Goal: Answer question/provide support: Share knowledge or assist other users

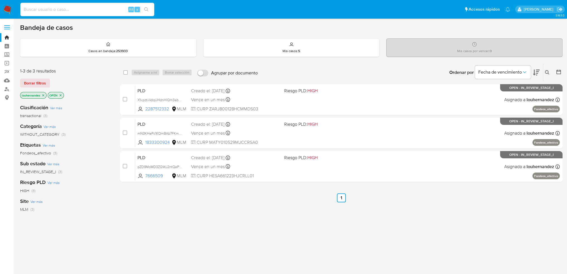
click at [92, 12] on input at bounding box center [87, 9] width 134 height 7
click at [496, 75] on button "Fecha de vencimiento" at bounding box center [503, 72] width 56 height 13
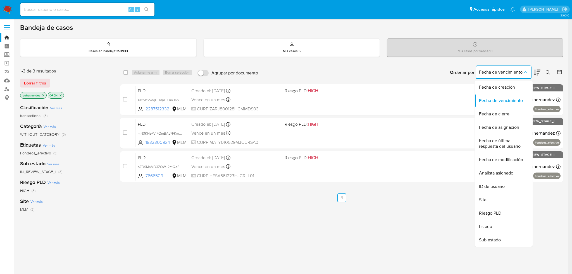
click at [550, 71] on button at bounding box center [548, 72] width 9 height 7
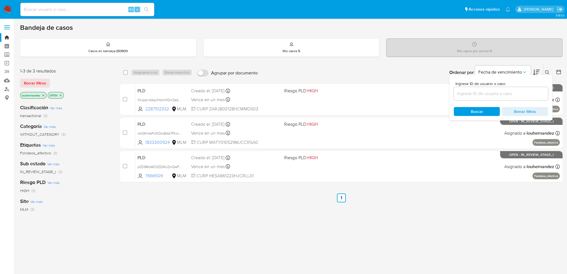
click at [492, 93] on input at bounding box center [501, 93] width 94 height 7
click at [490, 91] on input at bounding box center [501, 93] width 94 height 7
paste input "354994038"
type input "354994038"
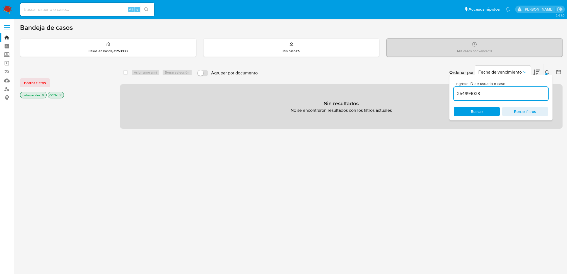
click at [43, 96] on icon "close-filter" at bounding box center [43, 95] width 3 height 3
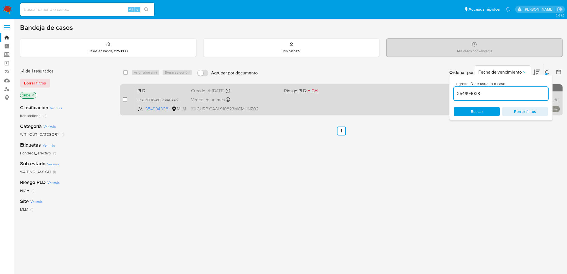
click at [125, 100] on input "checkbox" at bounding box center [125, 99] width 4 height 4
checkbox input "true"
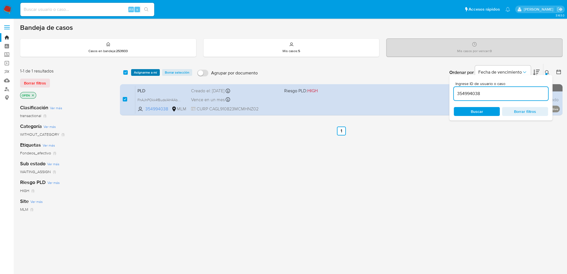
click at [149, 72] on span "Asignarme a mí" at bounding box center [145, 73] width 23 height 6
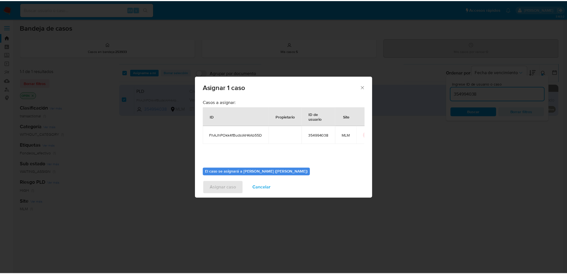
scroll to position [29, 0]
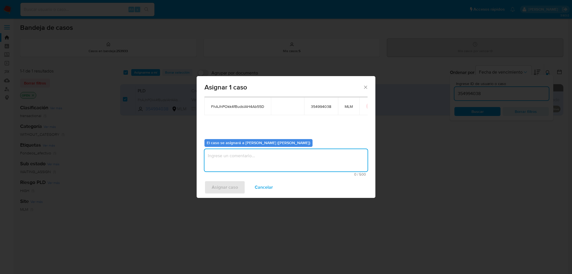
click at [241, 163] on textarea "assign-modal" at bounding box center [285, 160] width 163 height 22
type textarea "BASE"
click at [236, 186] on span "Asignar caso" at bounding box center [225, 187] width 26 height 12
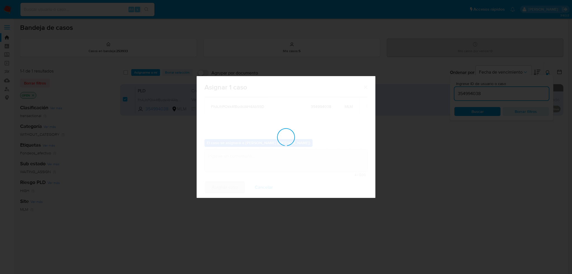
checkbox input "false"
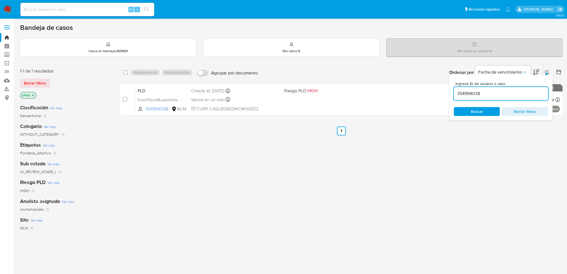
click at [547, 70] on icon at bounding box center [547, 72] width 4 height 4
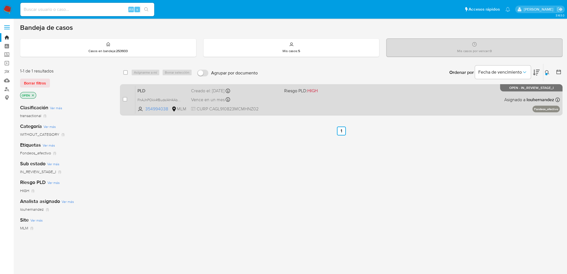
click at [269, 105] on div "PLD FhAJhPOkk4fBudslAH4Ab55D 354994038 MLM Riesgo PLD: HIGH Creado el: 12/09/20…" at bounding box center [347, 100] width 425 height 28
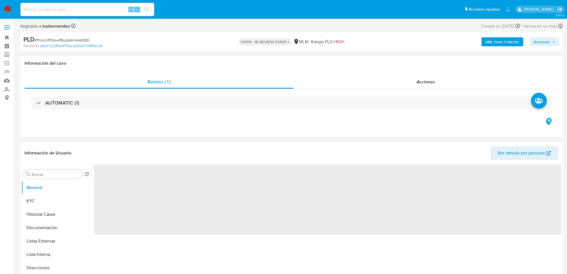
select select "10"
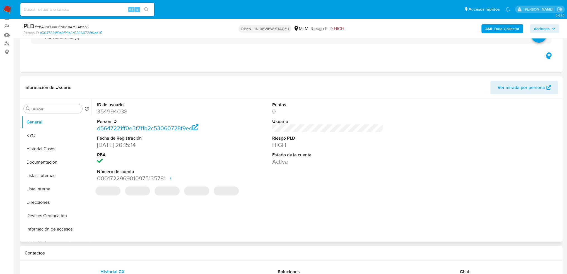
scroll to position [56, 0]
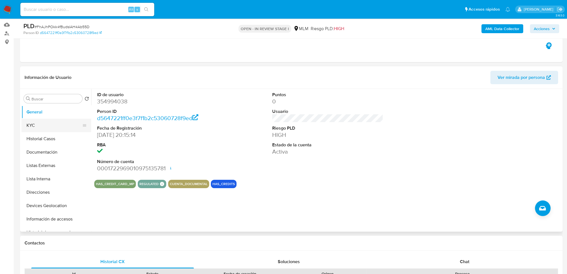
click at [45, 124] on button "KYC" at bounding box center [53, 125] width 65 height 13
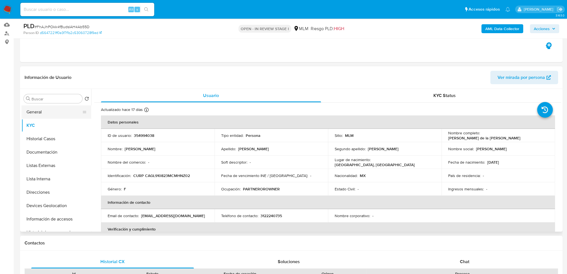
click at [47, 111] on button "General" at bounding box center [53, 112] width 65 height 13
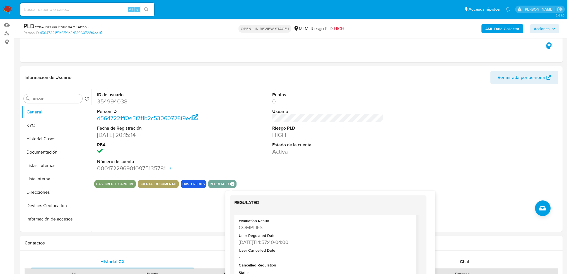
scroll to position [28, 0]
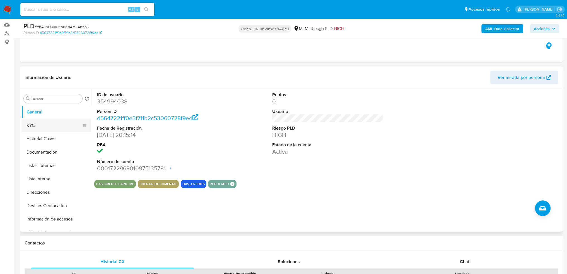
click at [37, 123] on button "KYC" at bounding box center [53, 125] width 65 height 13
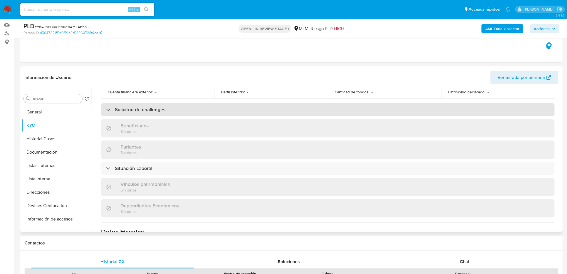
scroll to position [223, 0]
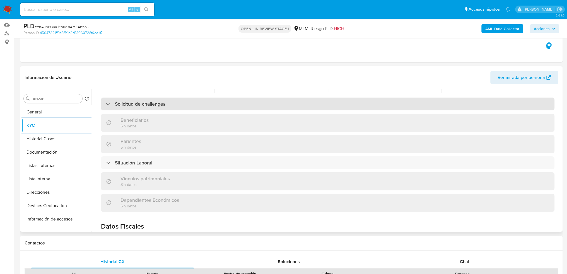
click at [159, 102] on h3 "Solicitud de challenges" at bounding box center [140, 104] width 51 height 6
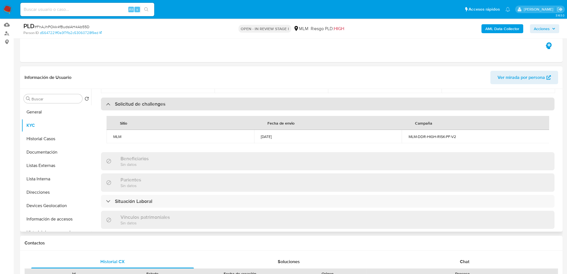
click at [159, 102] on h3 "Solicitud de challenges" at bounding box center [140, 104] width 51 height 6
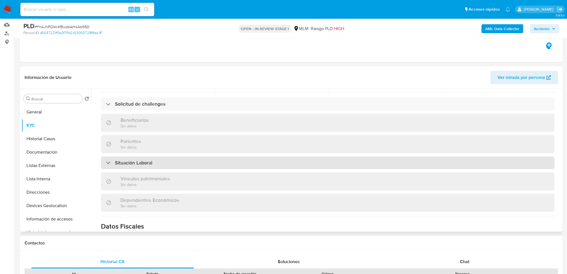
click at [145, 166] on h3 "Situación Laboral" at bounding box center [133, 163] width 37 height 6
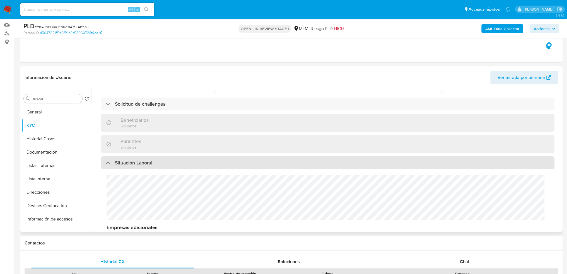
click at [145, 166] on h3 "Situación Laboral" at bounding box center [133, 163] width 37 height 6
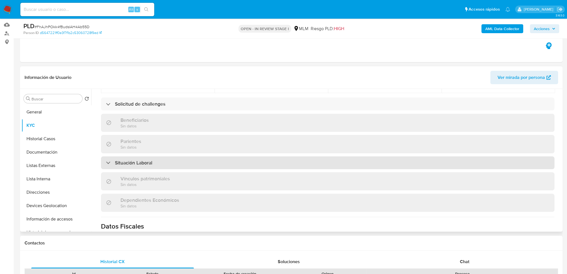
click at [145, 166] on h3 "Situación Laboral" at bounding box center [133, 163] width 37 height 6
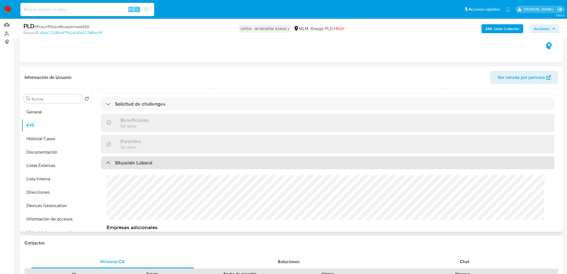
click at [106, 165] on div "Situación Laboral" at bounding box center [129, 163] width 46 height 6
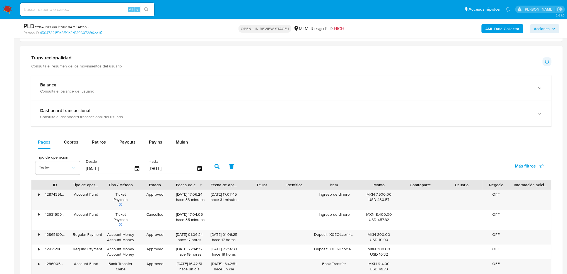
scroll to position [335, 0]
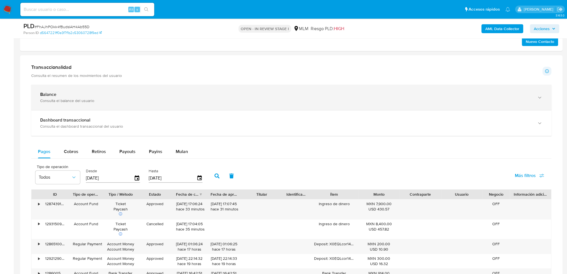
click at [150, 89] on div "Balance Consulta el balance del usuario" at bounding box center [291, 97] width 521 height 25
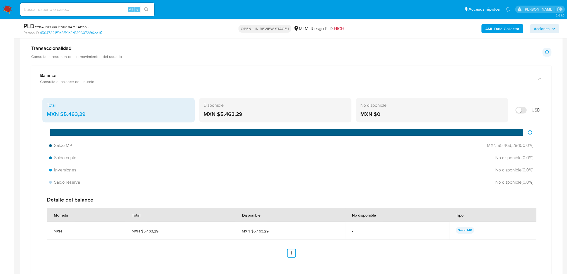
scroll to position [363, 0]
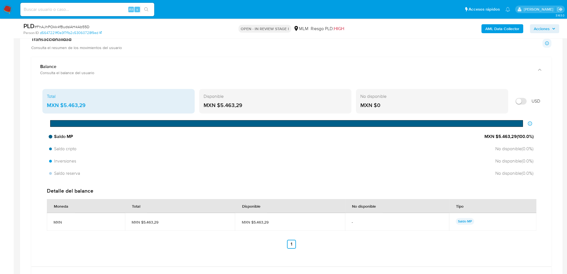
drag, startPoint x: 498, startPoint y: 136, endPoint x: 516, endPoint y: 136, distance: 17.9
click at [515, 136] on span "MXN $5.463,29 ( 100.0 %)" at bounding box center [509, 137] width 49 height 6
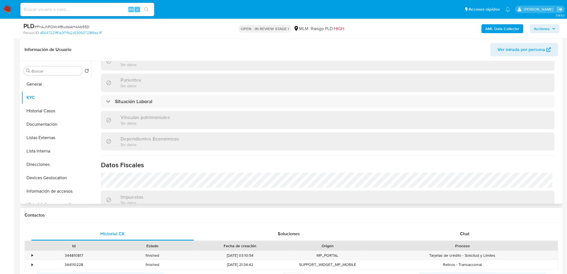
scroll to position [256, 0]
click at [54, 110] on button "Historial Casos" at bounding box center [53, 110] width 65 height 13
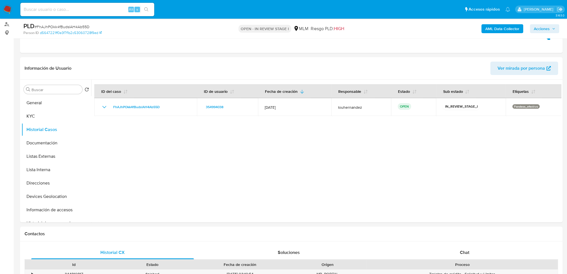
scroll to position [56, 0]
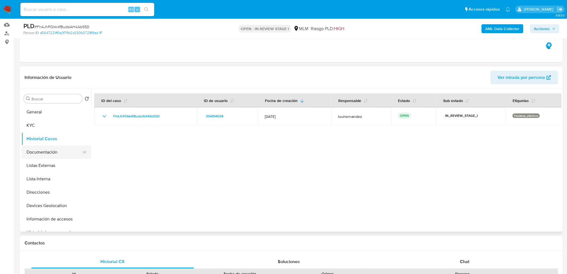
click at [52, 150] on button "Documentación" at bounding box center [53, 152] width 65 height 13
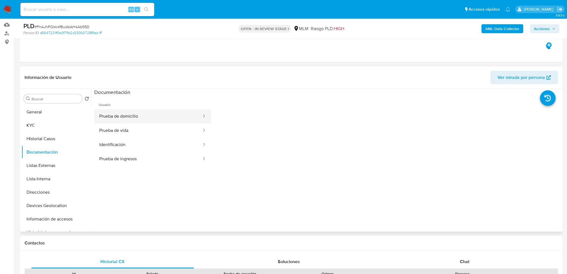
click at [138, 115] on button "Prueba de domicilio" at bounding box center [148, 116] width 108 height 14
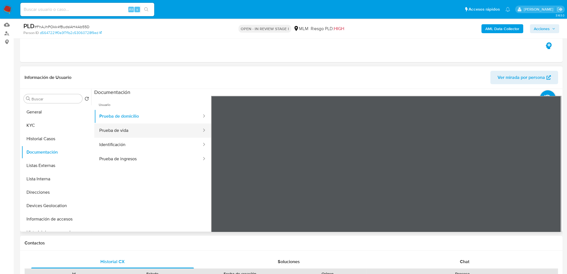
click at [110, 131] on button "Prueba de vida" at bounding box center [148, 131] width 108 height 14
click at [130, 156] on button "Prueba de ingresos" at bounding box center [148, 159] width 108 height 14
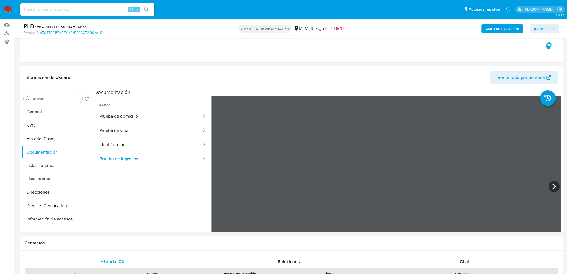
click at [133, 130] on button "Prueba de vida" at bounding box center [148, 131] width 108 height 14
click at [126, 150] on button "Identificación" at bounding box center [148, 145] width 108 height 14
click at [136, 159] on button "Prueba de ingresos" at bounding box center [148, 159] width 108 height 14
click at [111, 146] on button "Identificación" at bounding box center [148, 145] width 108 height 14
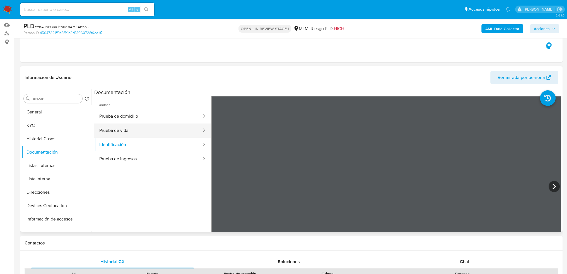
click at [112, 128] on button "Prueba de vida" at bounding box center [148, 131] width 108 height 14
click at [126, 139] on button "Identificación" at bounding box center [148, 145] width 108 height 14
click at [130, 133] on button "Prueba de vida" at bounding box center [148, 131] width 108 height 14
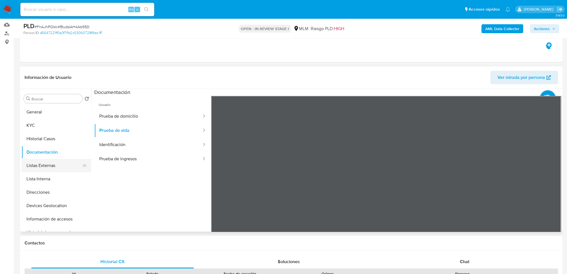
click at [42, 164] on button "Listas Externas" at bounding box center [53, 165] width 65 height 13
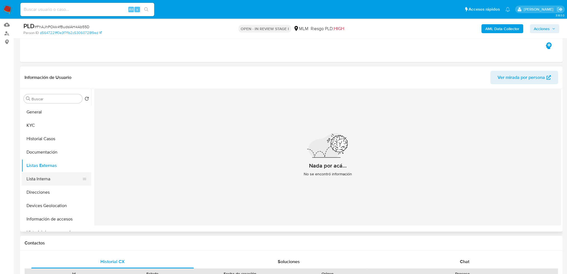
click at [45, 177] on button "Lista Interna" at bounding box center [53, 178] width 65 height 13
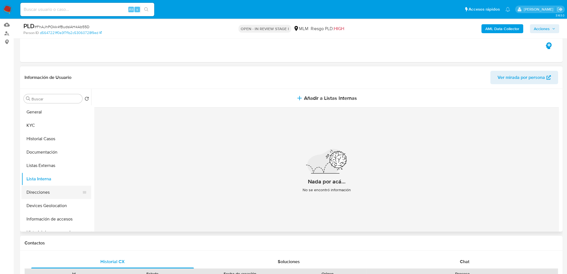
click at [40, 191] on button "Direcciones" at bounding box center [53, 192] width 65 height 13
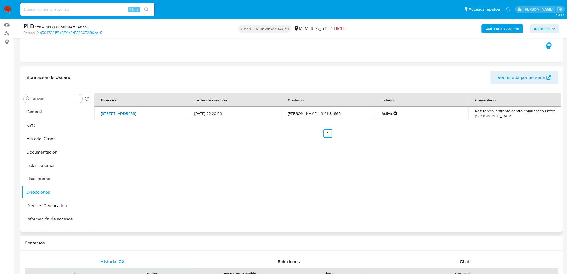
click at [136, 113] on link "Calle Nayarit 1465, Colima, Colima, 28048, Mexico 1465" at bounding box center [118, 114] width 35 height 6
click at [48, 145] on button "Historial Casos" at bounding box center [53, 138] width 65 height 13
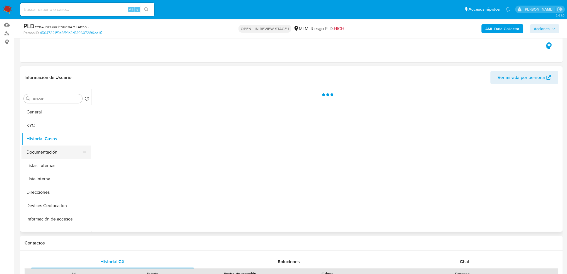
click at [50, 154] on button "Documentación" at bounding box center [53, 152] width 65 height 13
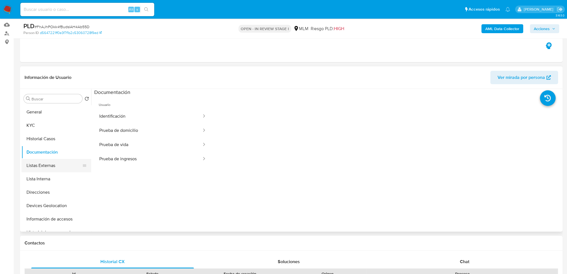
click at [43, 169] on button "Listas Externas" at bounding box center [53, 165] width 65 height 13
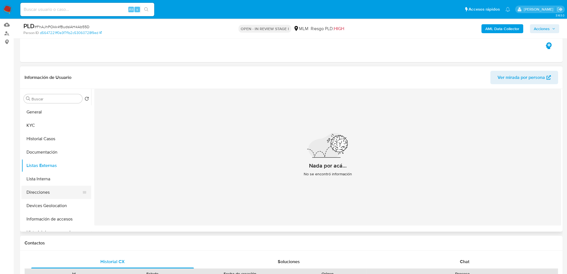
click at [47, 196] on button "Direcciones" at bounding box center [53, 192] width 65 height 13
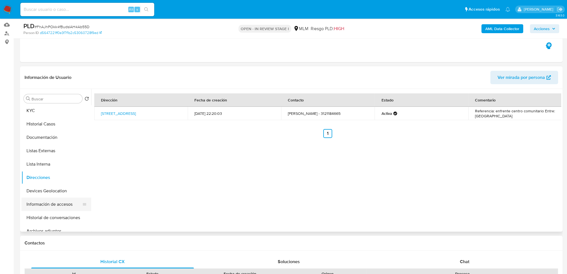
scroll to position [28, 0]
click at [49, 175] on button "Devices Geolocation" at bounding box center [53, 177] width 65 height 13
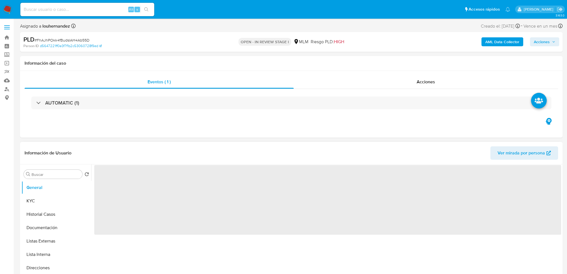
select select "10"
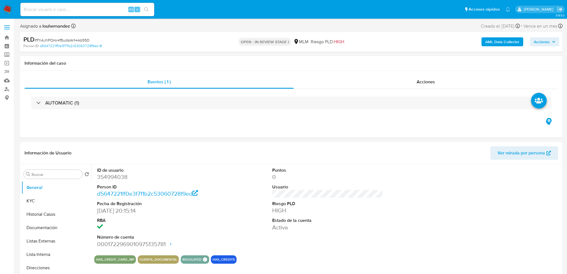
click at [60, 6] on input at bounding box center [87, 9] width 134 height 7
paste input "1833300924"
type input "1833300924"
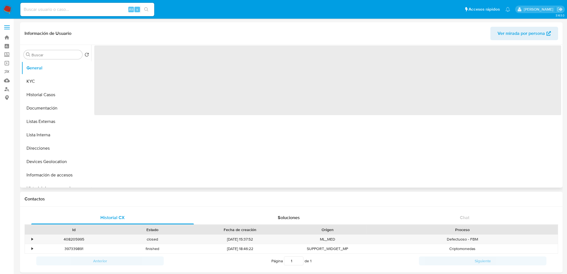
select select "10"
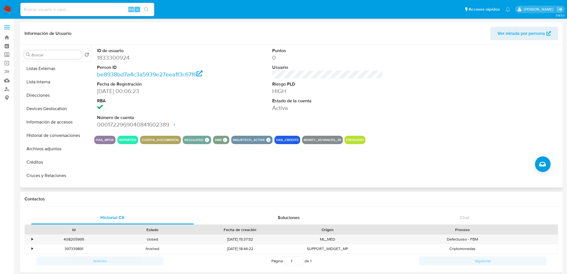
scroll to position [84, 0]
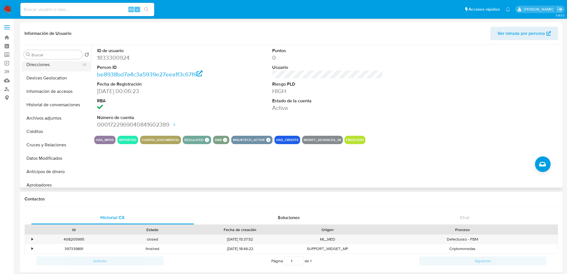
click at [47, 71] on button "Direcciones" at bounding box center [53, 64] width 65 height 13
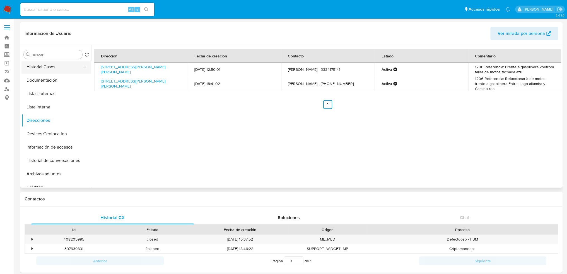
scroll to position [0, 0]
click at [55, 65] on button "General" at bounding box center [53, 67] width 65 height 13
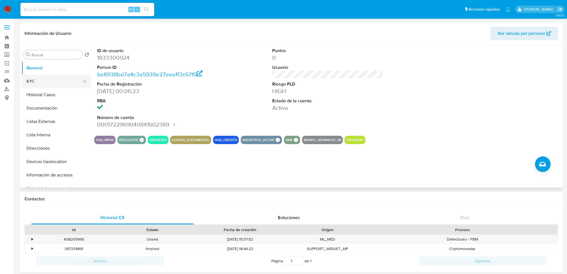
click at [41, 80] on button "KYC" at bounding box center [53, 81] width 65 height 13
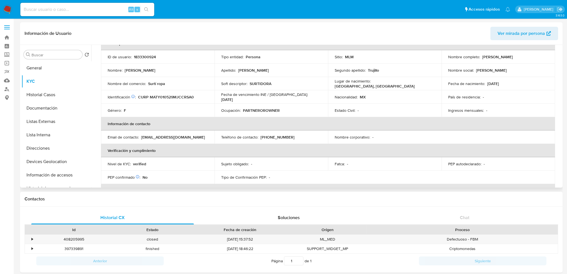
scroll to position [33, 0]
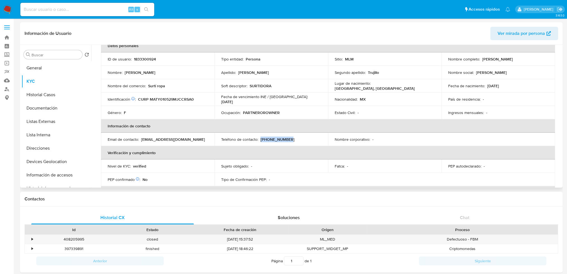
drag, startPoint x: 287, startPoint y: 138, endPoint x: 260, endPoint y: 137, distance: 27.1
click at [260, 137] on div "Teléfono de contacto : (33) 34175141" at bounding box center [271, 139] width 100 height 5
copy p "(33) 34175141"
drag, startPoint x: 167, startPoint y: 86, endPoint x: 147, endPoint y: 84, distance: 19.6
click at [147, 84] on div "Nombre del comercio : Surtí ropa" at bounding box center [158, 85] width 100 height 5
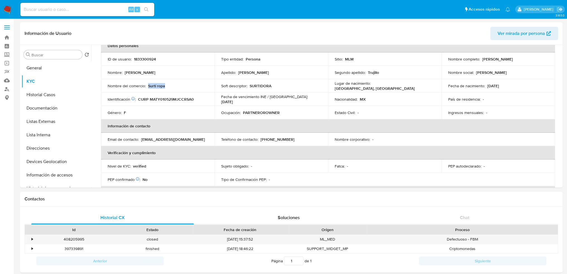
copy p "Surtí ropa"
click at [42, 148] on button "Direcciones" at bounding box center [53, 148] width 65 height 13
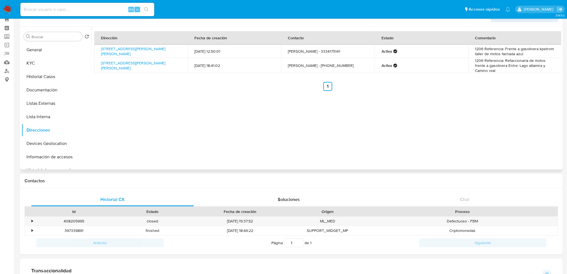
scroll to position [0, 0]
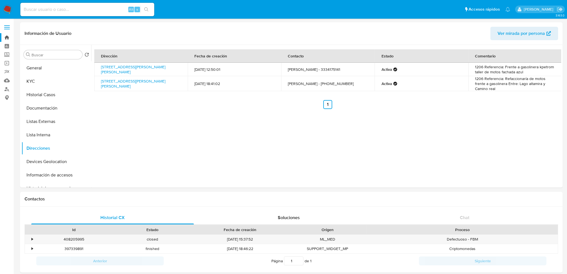
click at [6, 37] on link "Bandeja" at bounding box center [33, 37] width 66 height 9
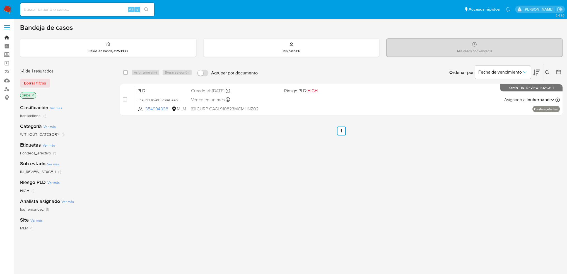
click at [8, 38] on link "Bandeja" at bounding box center [33, 37] width 66 height 9
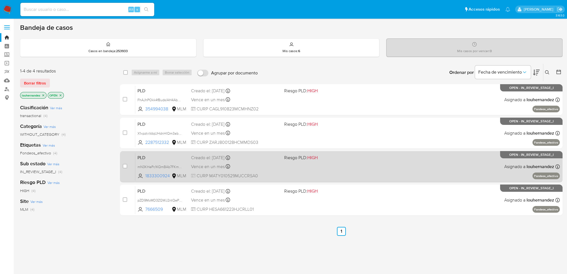
click at [206, 173] on span "CURP MATY010529MJCCRSA0" at bounding box center [235, 176] width 89 height 6
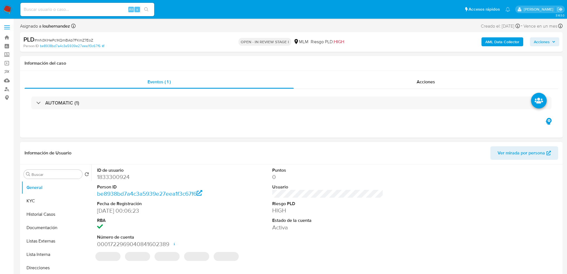
select select "10"
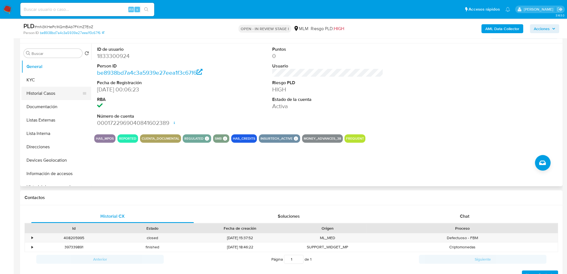
scroll to position [84, 0]
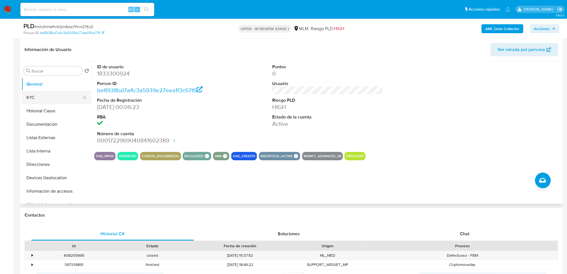
click at [52, 98] on button "KYC" at bounding box center [53, 97] width 65 height 13
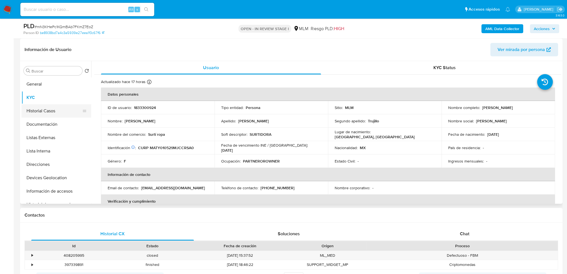
click at [49, 111] on button "Historial Casos" at bounding box center [53, 110] width 65 height 13
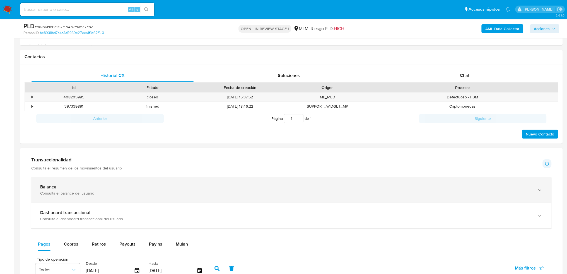
scroll to position [251, 0]
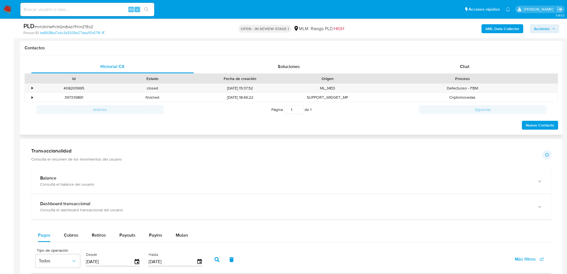
click at [536, 128] on span "Nuevo Contacto" at bounding box center [540, 125] width 28 height 8
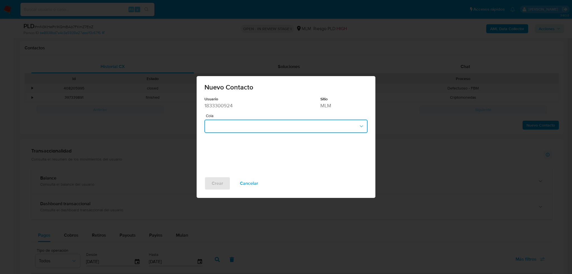
click at [291, 127] on button "button" at bounding box center [285, 126] width 163 height 13
click at [250, 184] on span "Cancelar" at bounding box center [249, 184] width 18 height 12
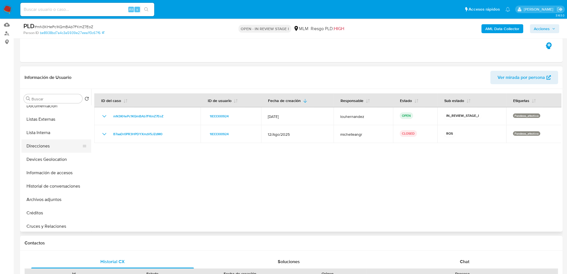
scroll to position [56, 0]
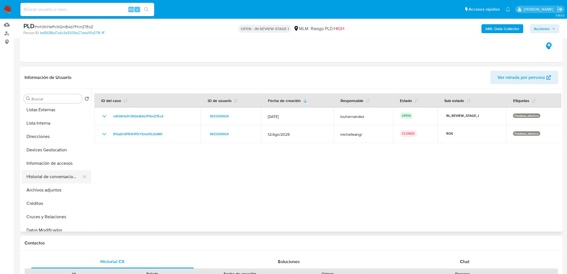
click at [61, 179] on button "Historial de conversaciones" at bounding box center [53, 176] width 65 height 13
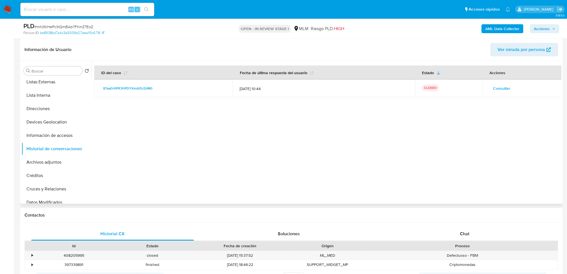
scroll to position [112, 0]
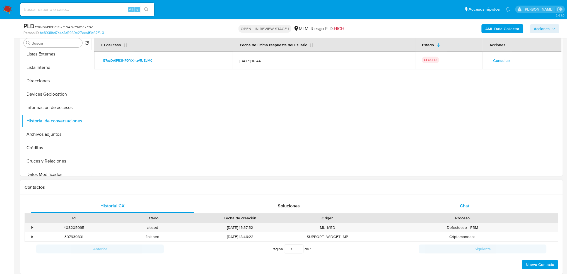
click at [466, 203] on span "Chat" at bounding box center [464, 206] width 9 height 6
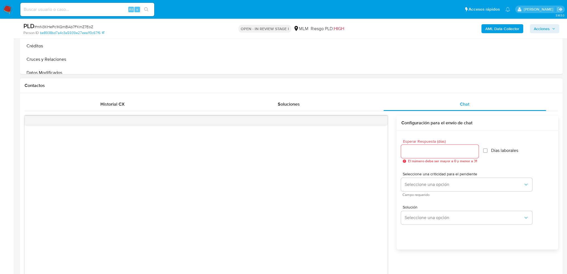
scroll to position [223, 0]
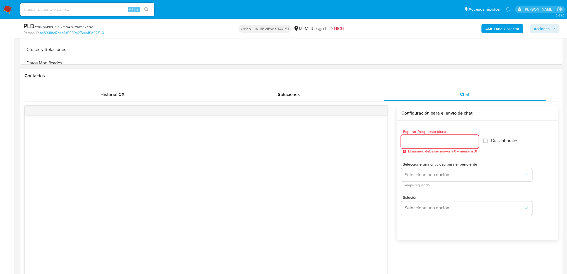
click at [471, 139] on input "Esperar Respuesta (días)" at bounding box center [440, 141] width 78 height 7
click at [475, 139] on input "1" at bounding box center [438, 141] width 75 height 7
click at [475, 139] on input "2" at bounding box center [438, 141] width 75 height 7
click at [475, 139] on input "3" at bounding box center [438, 141] width 75 height 7
click at [475, 139] on input "4" at bounding box center [438, 141] width 75 height 7
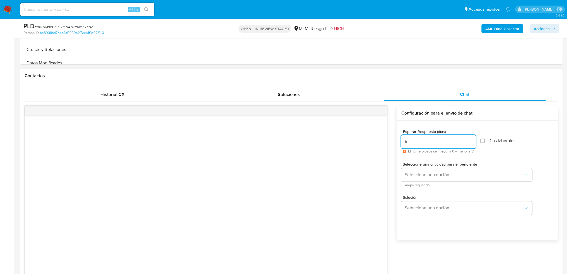
type input "5"
click at [475, 139] on input "5" at bounding box center [438, 141] width 75 height 7
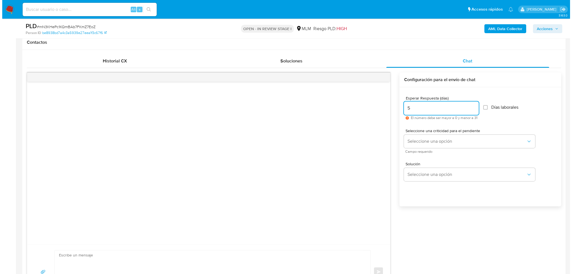
scroll to position [279, 0]
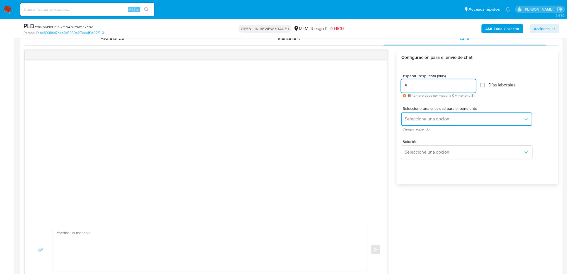
click at [457, 121] on span "Seleccione una opción" at bounding box center [464, 119] width 119 height 6
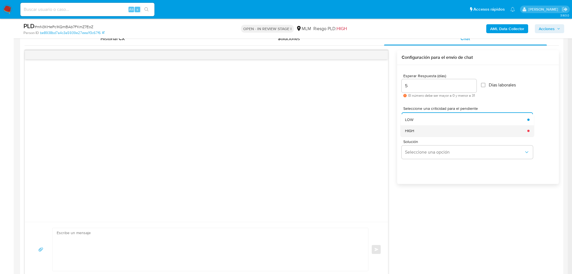
click at [419, 130] on div "HIGH" at bounding box center [464, 130] width 119 height 11
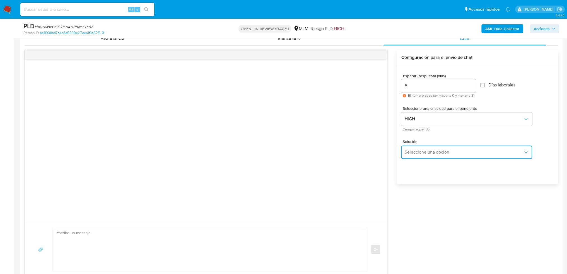
click at [440, 152] on span "Seleccione una opción" at bounding box center [464, 153] width 119 height 6
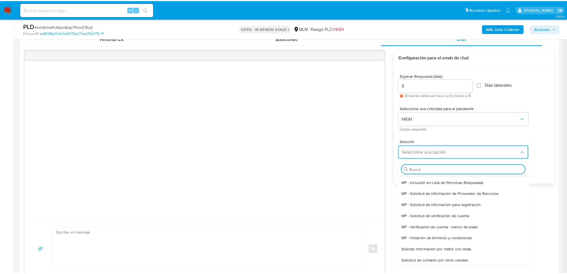
scroll to position [48, 0]
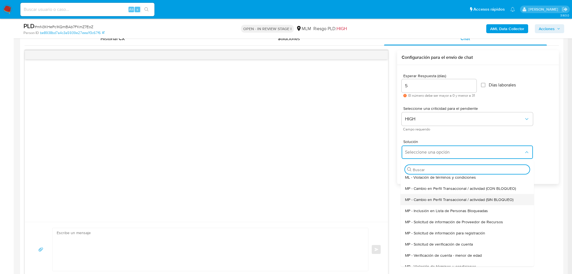
click at [473, 200] on span "MP - Cambio en Perfil Transaccional / actividad (SIN BLOQUEO)" at bounding box center [459, 199] width 108 height 5
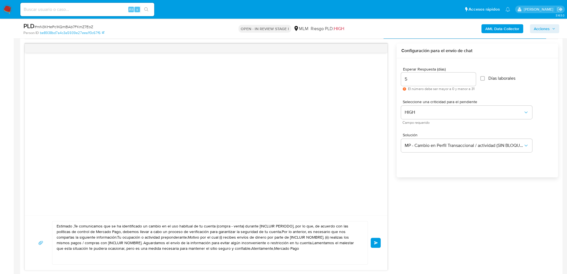
scroll to position [307, 0]
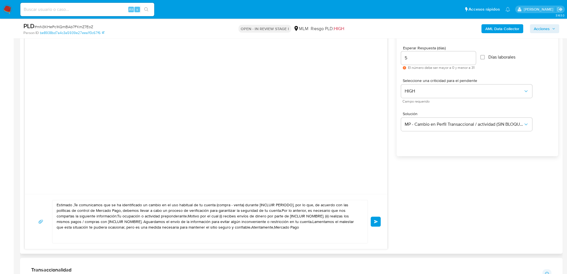
click at [55, 204] on div "Estimado ,Te comunicamos que se ha identificado un cambio en el uso habitual de…" at bounding box center [208, 221] width 313 height 43
drag, startPoint x: 57, startPoint y: 206, endPoint x: 213, endPoint y: 225, distance: 157.8
click at [213, 225] on textarea "Estimado ,Te comunicamos que se ha identificado un cambio en el uso habitual de…" at bounding box center [209, 221] width 304 height 43
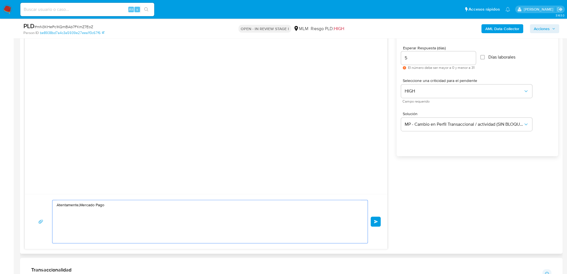
paste textarea "Estimada Yesenia se ha identificado un cambio en el uso habitual de tu cuenta, …"
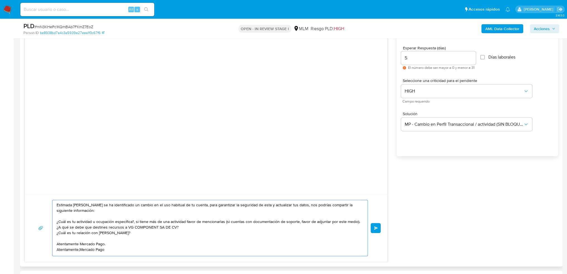
scroll to position [2, 0]
drag, startPoint x: 109, startPoint y: 248, endPoint x: 56, endPoint y: 246, distance: 53.3
click at [56, 246] on div "Estimada Yesenia se ha identificado un cambio en el uso habitual de tu cuenta, …" at bounding box center [208, 228] width 313 height 56
click at [80, 245] on textarea "Estimada Yesenia se ha identificado un cambio en el uso habitual de tu cuenta, …" at bounding box center [209, 227] width 304 height 54
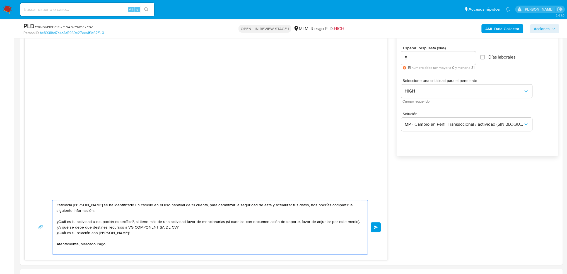
type textarea "Estimada Yesenia se ha identificado un cambio en el uso habitual de tu cuenta, …"
click at [374, 228] on span "Enviar" at bounding box center [376, 227] width 4 height 3
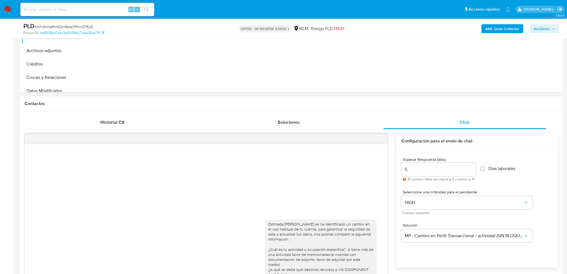
scroll to position [223, 0]
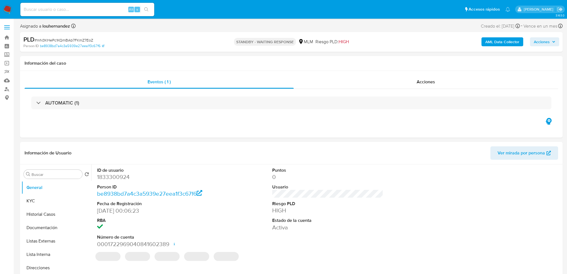
select select "10"
click at [7, 38] on link "Bandeja" at bounding box center [33, 37] width 66 height 9
